Goal: Information Seeking & Learning: Learn about a topic

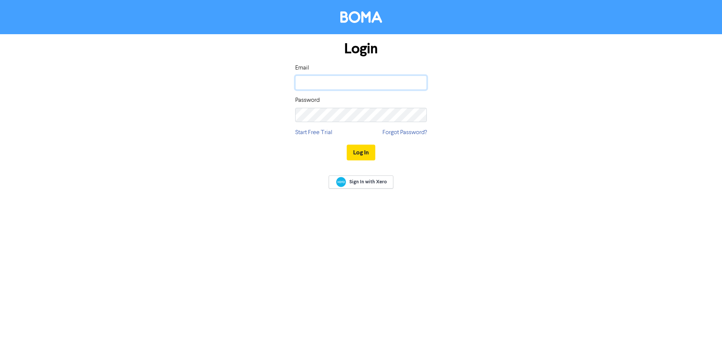
drag, startPoint x: 0, startPoint y: 0, endPoint x: 339, endPoint y: 82, distance: 348.9
click at [339, 82] on input "email" at bounding box center [361, 83] width 132 height 14
type input "[EMAIL_ADDRESS][DOMAIN_NAME]"
click at [347, 145] on button "Log In" at bounding box center [361, 153] width 29 height 16
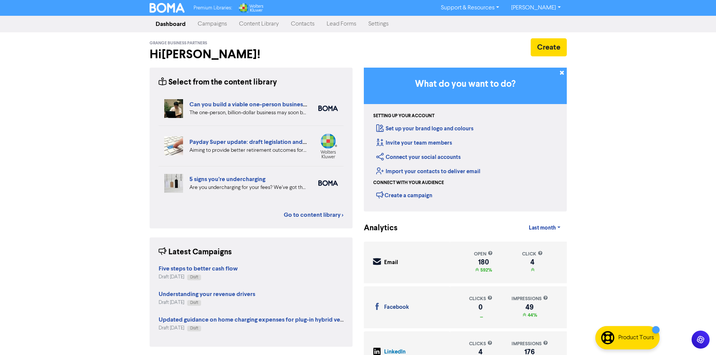
click at [239, 25] on link "Content Library" at bounding box center [259, 24] width 52 height 15
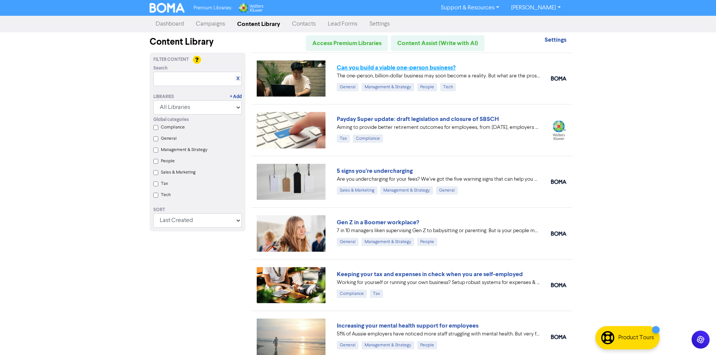
click at [350, 69] on link "Can you build a viable one-person business?" at bounding box center [396, 68] width 119 height 8
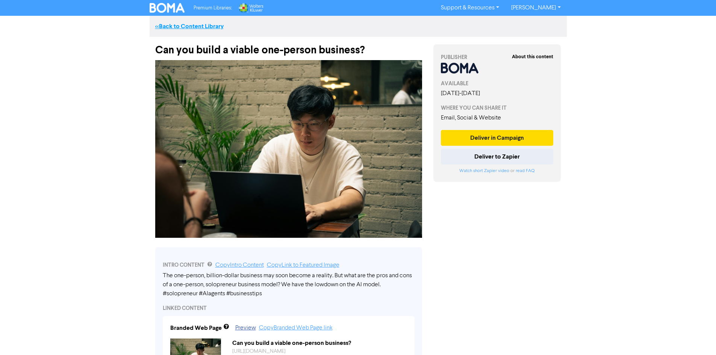
click at [164, 26] on link "<< Back to Content Library" at bounding box center [189, 27] width 68 height 8
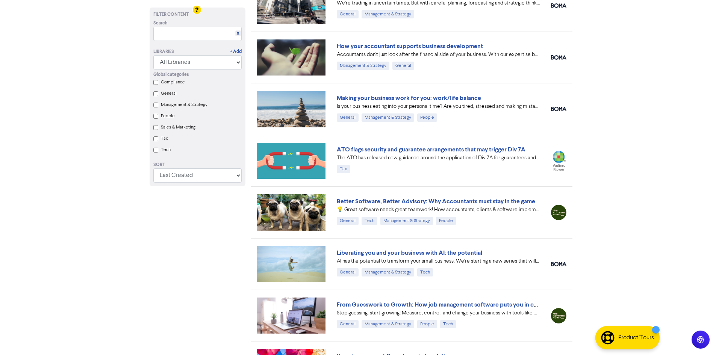
scroll to position [4803, 0]
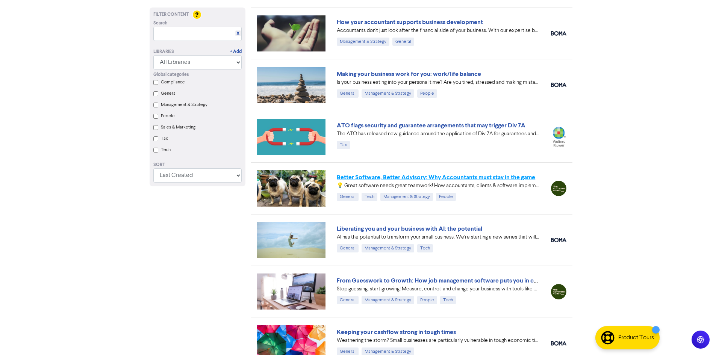
click at [398, 180] on link "Better Software, Better Advisory: Why Accountants must stay in the game" at bounding box center [436, 178] width 199 height 8
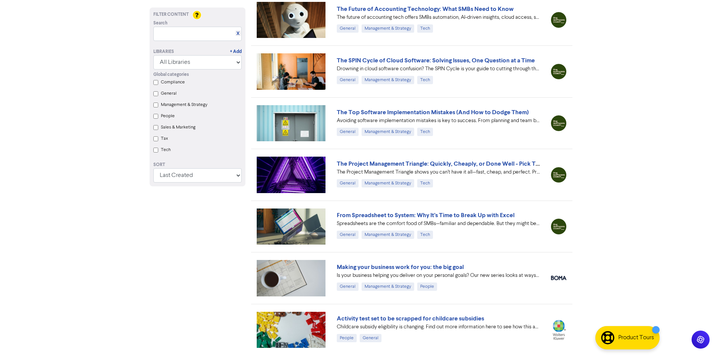
scroll to position [5282, 0]
click at [437, 269] on link "Making your business work for you: the big goal" at bounding box center [400, 267] width 127 height 8
